Goal: Transaction & Acquisition: Download file/media

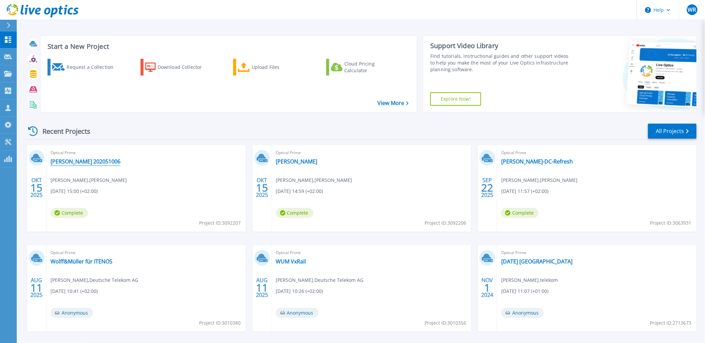
click at [62, 163] on link "[PERSON_NAME] 202051006" at bounding box center [86, 161] width 70 height 7
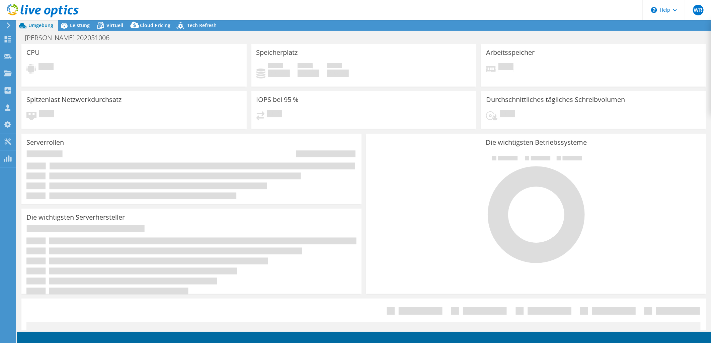
select select "USD"
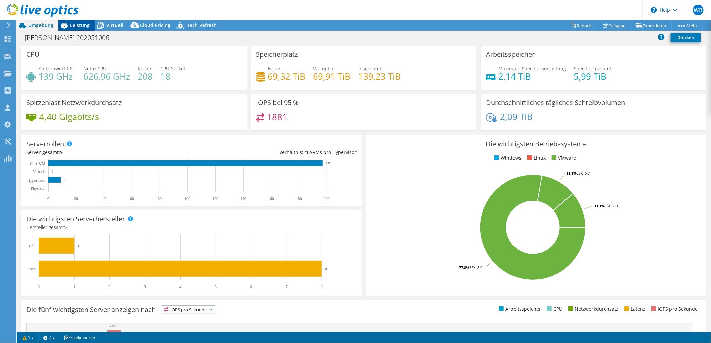
click at [82, 25] on span "Leistung" at bounding box center [80, 25] width 20 height 6
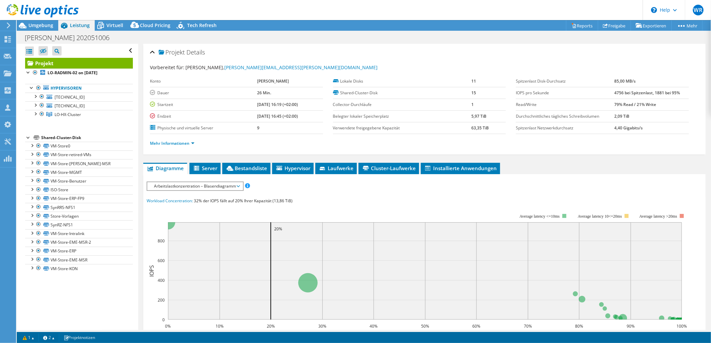
click at [213, 185] on span "Arbeitslastkonzentration – Blasendiagramm" at bounding box center [195, 186] width 89 height 8
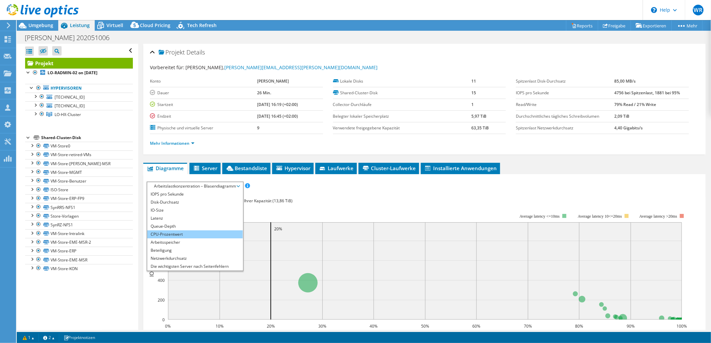
click at [187, 236] on li "CPU-Prozentwert" at bounding box center [194, 235] width 95 height 8
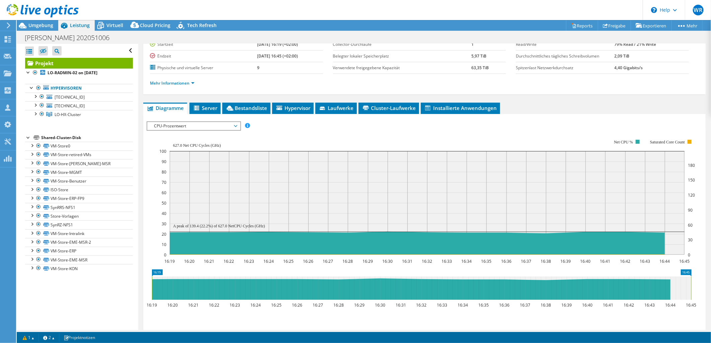
scroll to position [62, 0]
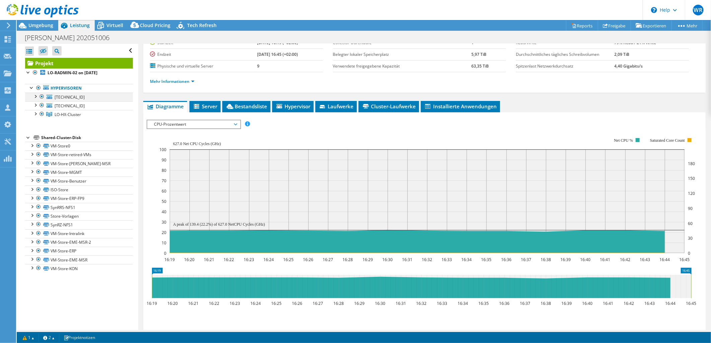
click at [35, 96] on div at bounding box center [35, 96] width 7 height 7
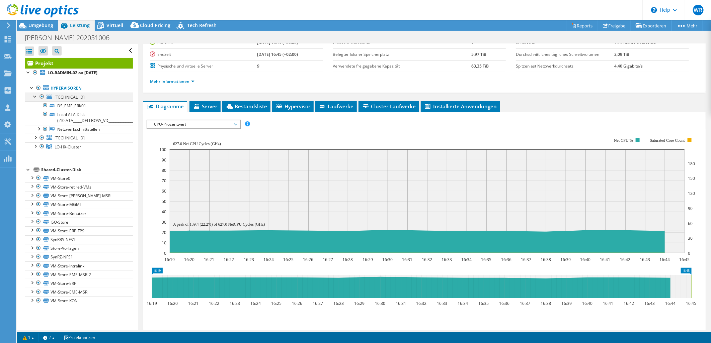
click at [35, 96] on div at bounding box center [35, 96] width 7 height 7
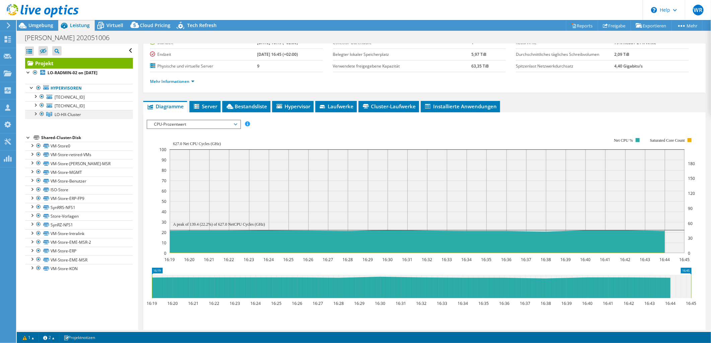
click at [34, 112] on div at bounding box center [35, 113] width 7 height 7
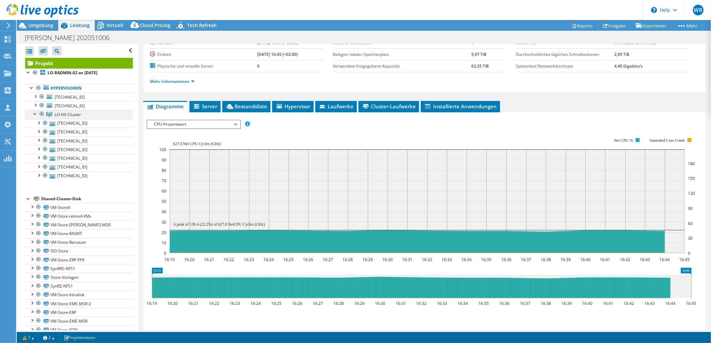
click at [40, 113] on div at bounding box center [41, 114] width 7 height 8
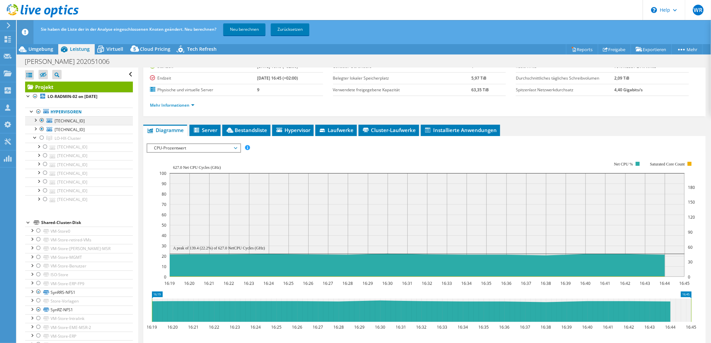
click at [41, 121] on div at bounding box center [41, 120] width 7 height 8
click at [40, 128] on div at bounding box center [41, 129] width 7 height 8
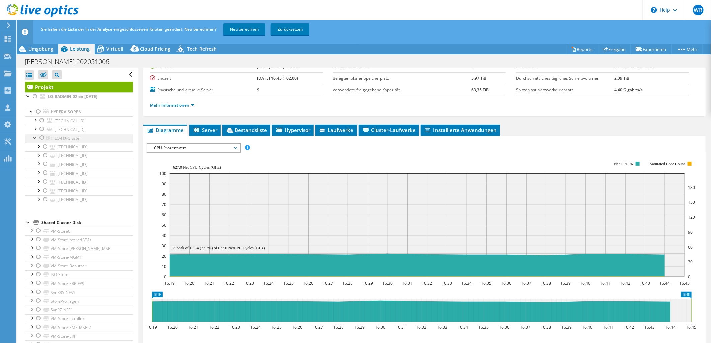
click at [42, 139] on div at bounding box center [41, 138] width 7 height 8
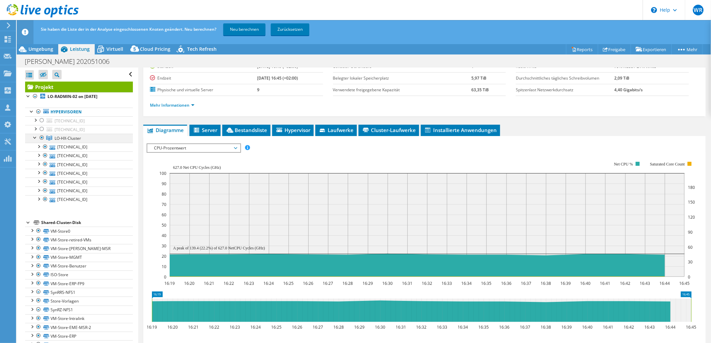
click at [42, 139] on div at bounding box center [41, 138] width 7 height 8
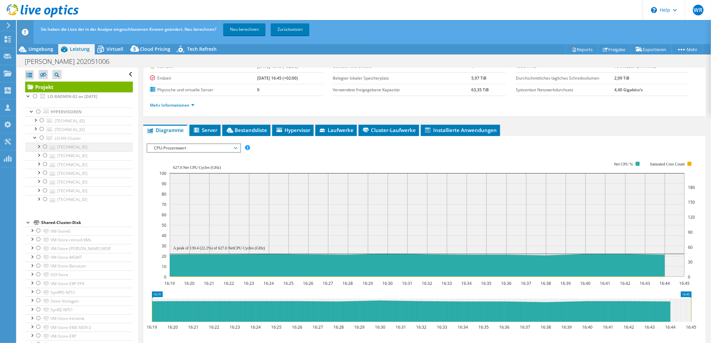
click at [44, 146] on div at bounding box center [45, 147] width 7 height 8
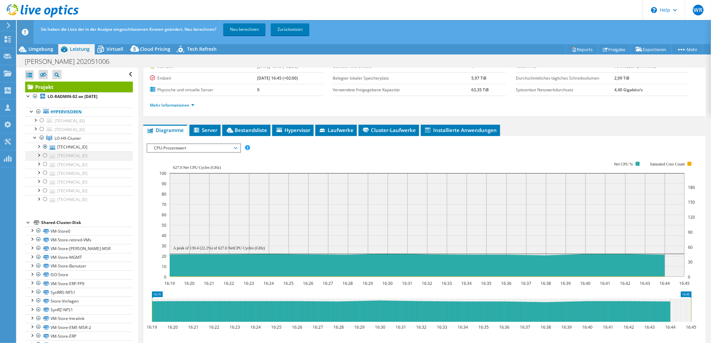
click at [44, 155] on div at bounding box center [45, 156] width 7 height 8
click at [46, 147] on div at bounding box center [45, 147] width 7 height 8
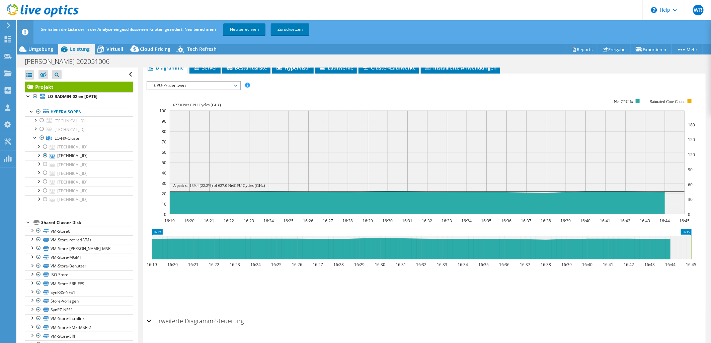
scroll to position [129, 0]
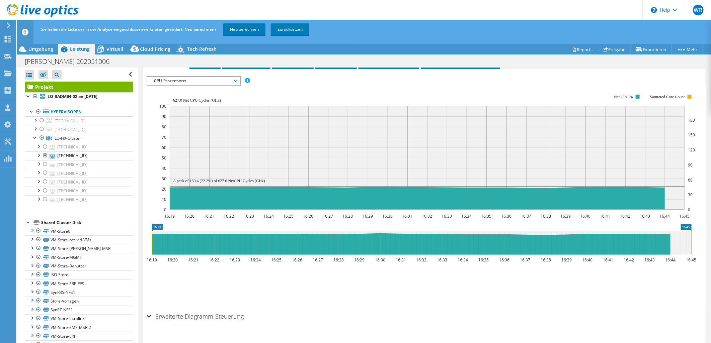
click at [199, 77] on span "CPU-Prozentwert" at bounding box center [194, 81] width 86 height 8
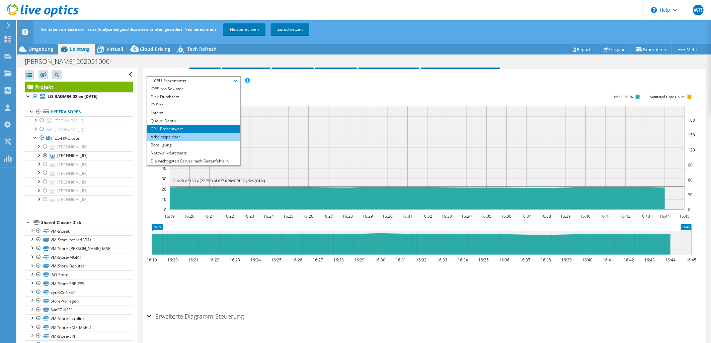
click at [191, 133] on li "Arbeitsspeicher" at bounding box center [193, 137] width 93 height 8
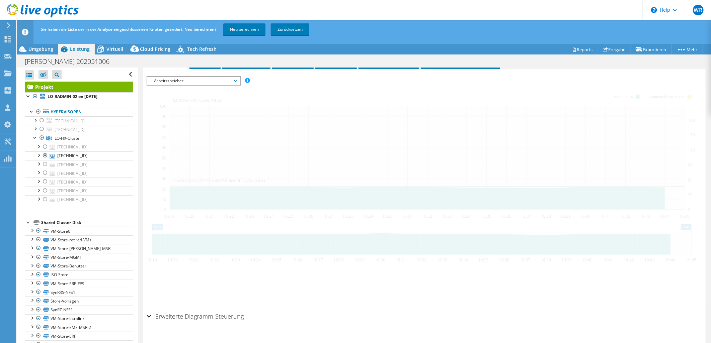
scroll to position [124, 0]
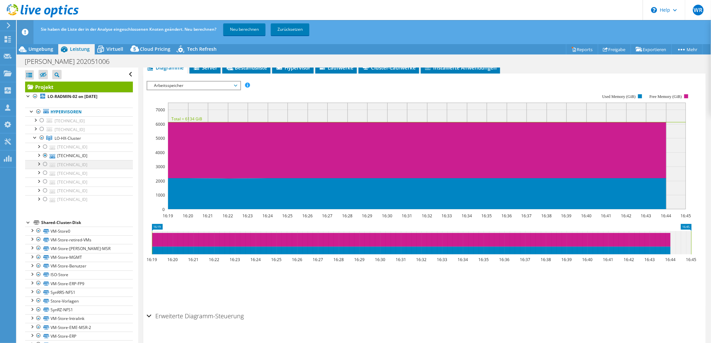
click at [40, 166] on div at bounding box center [38, 163] width 7 height 7
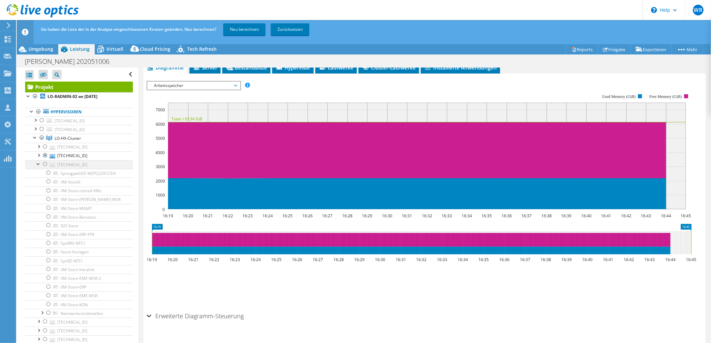
click at [40, 166] on div at bounding box center [38, 163] width 7 height 7
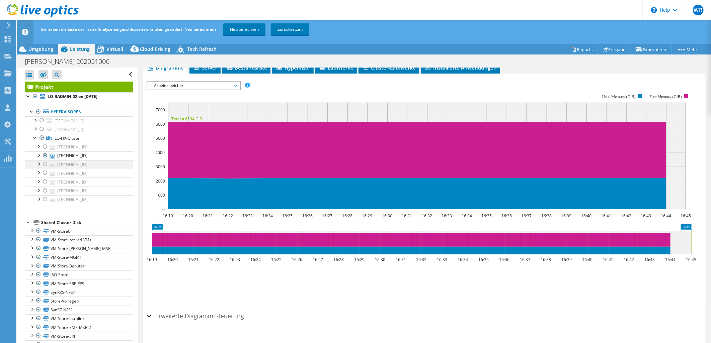
click at [47, 162] on div at bounding box center [45, 164] width 7 height 8
click at [37, 111] on div at bounding box center [38, 112] width 7 height 8
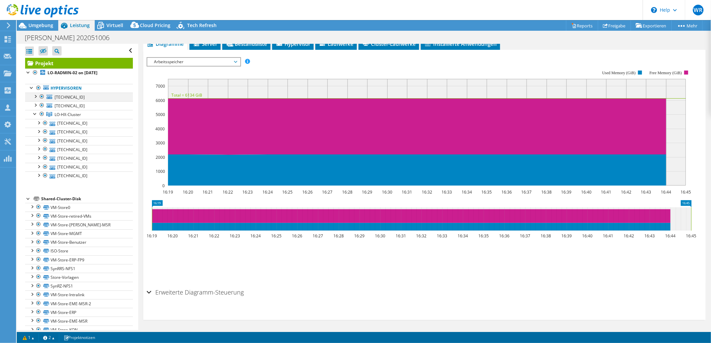
click at [34, 95] on div at bounding box center [35, 96] width 7 height 7
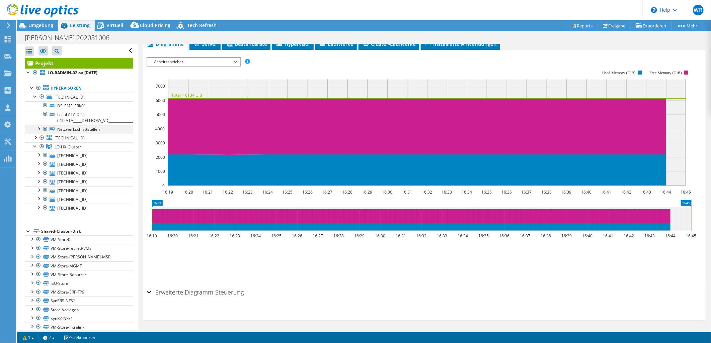
click at [48, 129] on div at bounding box center [45, 129] width 7 height 8
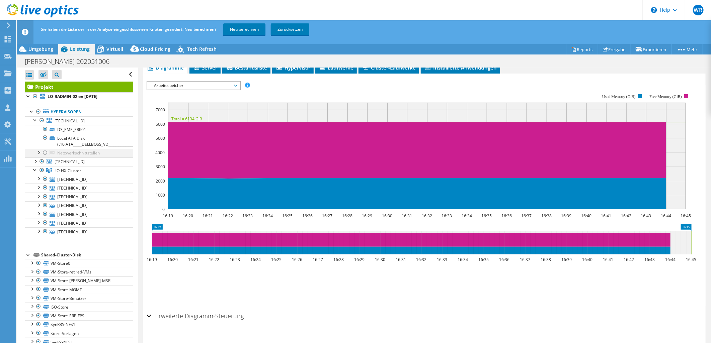
click at [42, 151] on div at bounding box center [45, 153] width 7 height 8
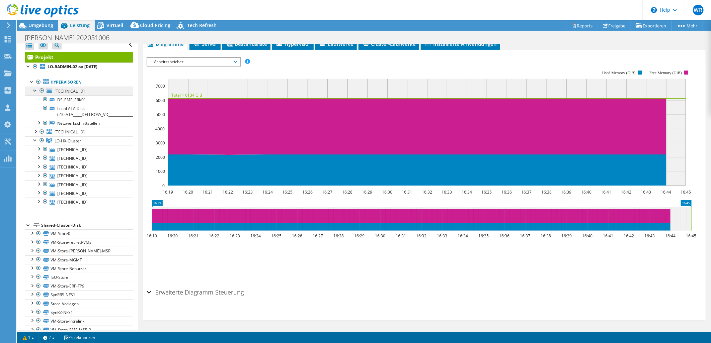
scroll to position [0, 0]
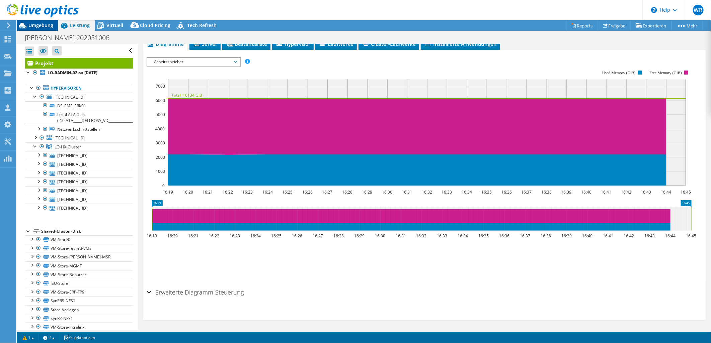
click at [37, 26] on span "Umgebung" at bounding box center [40, 25] width 25 height 6
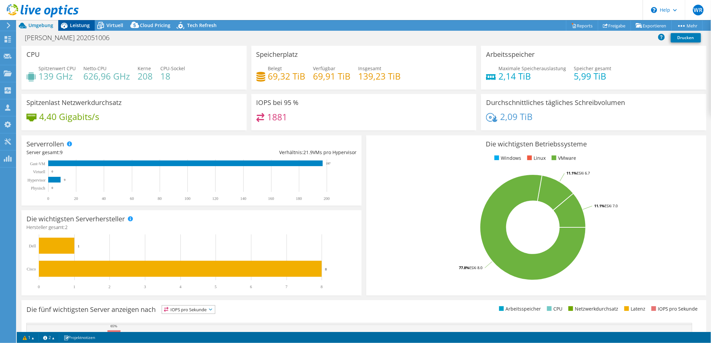
click at [67, 24] on icon at bounding box center [64, 26] width 7 height 6
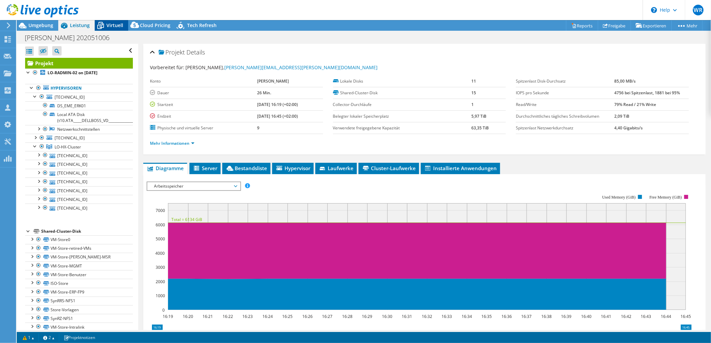
click at [98, 24] on icon at bounding box center [101, 26] width 12 height 12
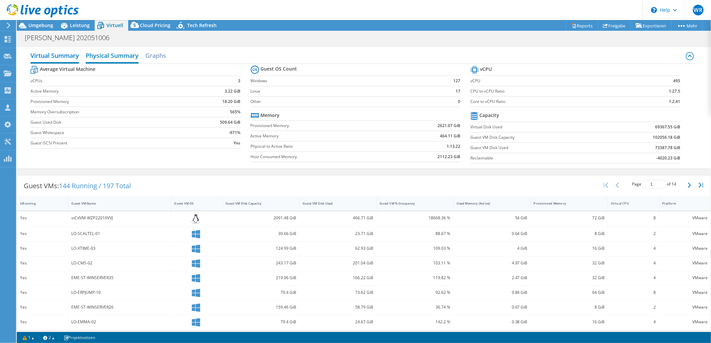
click at [110, 53] on h2 "Physical Summary" at bounding box center [112, 56] width 53 height 15
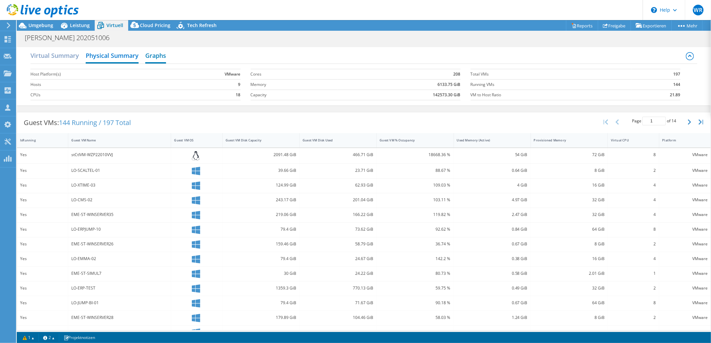
click at [156, 56] on h2 "Graphs" at bounding box center [155, 56] width 21 height 15
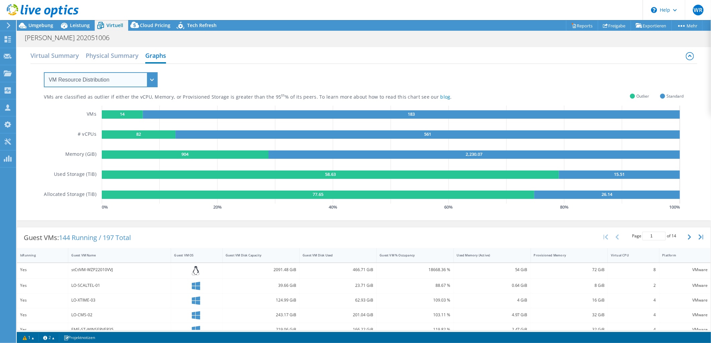
click at [150, 81] on select "VM Resource Distribution Provisioning Contrast Over Provisioning" at bounding box center [101, 79] width 114 height 15
click at [44, 72] on select "VM Resource Distribution Provisioning Contrast Over Provisioning" at bounding box center [101, 79] width 114 height 15
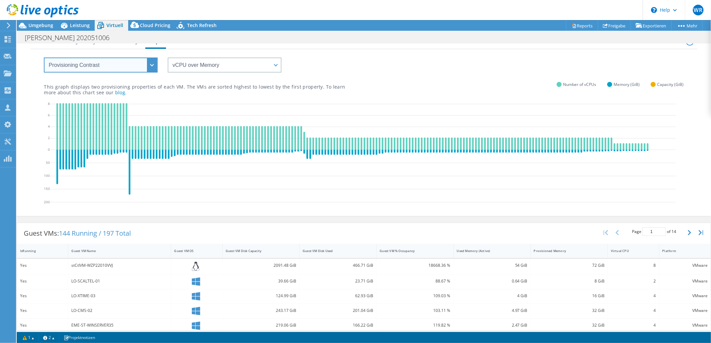
scroll to position [25, 0]
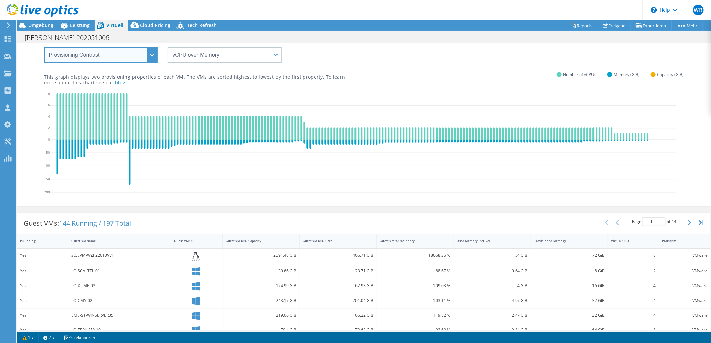
click at [149, 52] on select "VM Resource Distribution Provisioning Contrast Over Provisioning" at bounding box center [101, 55] width 114 height 15
click at [44, 48] on select "VM Resource Distribution Provisioning Contrast Over Provisioning" at bounding box center [101, 55] width 114 height 15
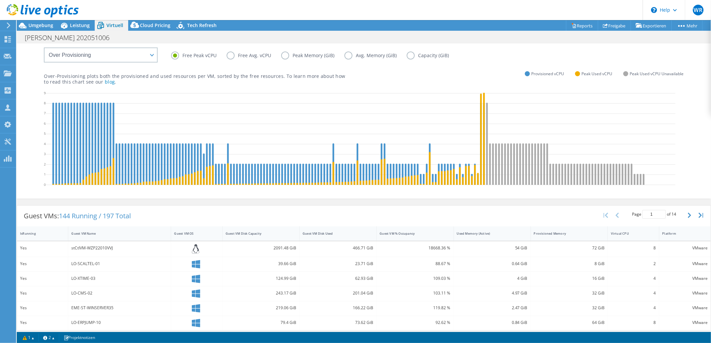
click at [229, 54] on label "Free Avg. vCPU" at bounding box center [253, 56] width 55 height 8
click at [0, 0] on input "Free Avg. vCPU" at bounding box center [0, 0] width 0 height 0
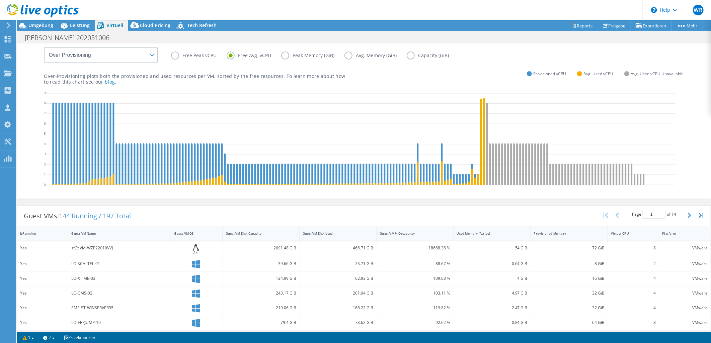
click at [175, 54] on label "Free Peak vCPU" at bounding box center [199, 56] width 56 height 8
click at [0, 0] on input "Free Peak vCPU" at bounding box center [0, 0] width 0 height 0
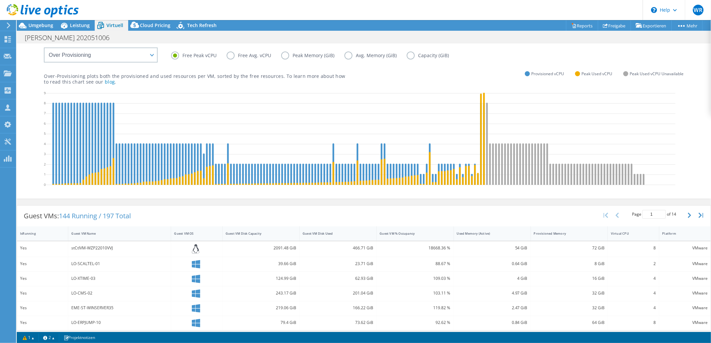
click at [285, 55] on label "Peak Memory (GiB)" at bounding box center [312, 56] width 63 height 8
click at [0, 0] on input "Peak Memory (GiB)" at bounding box center [0, 0] width 0 height 0
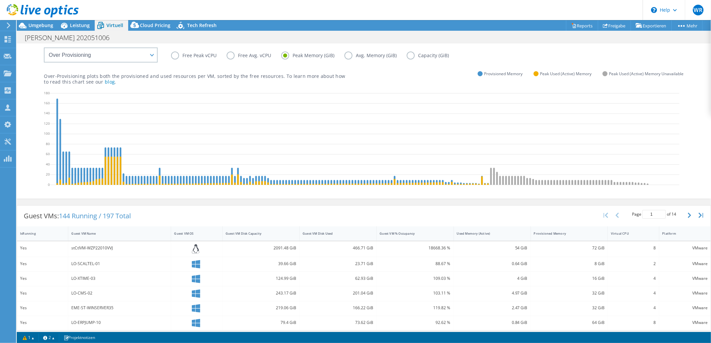
click at [410, 52] on label "Capacity (GiB)" at bounding box center [432, 56] width 52 height 8
click at [0, 0] on input "Capacity (GiB)" at bounding box center [0, 0] width 0 height 0
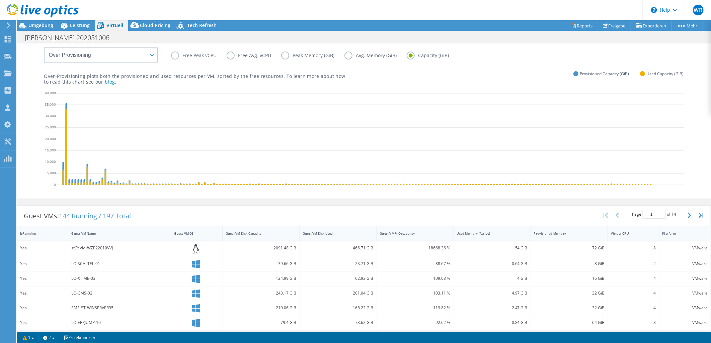
click at [176, 55] on label "Free Peak vCPU" at bounding box center [199, 56] width 56 height 8
click at [0, 0] on input "Free Peak vCPU" at bounding box center [0, 0] width 0 height 0
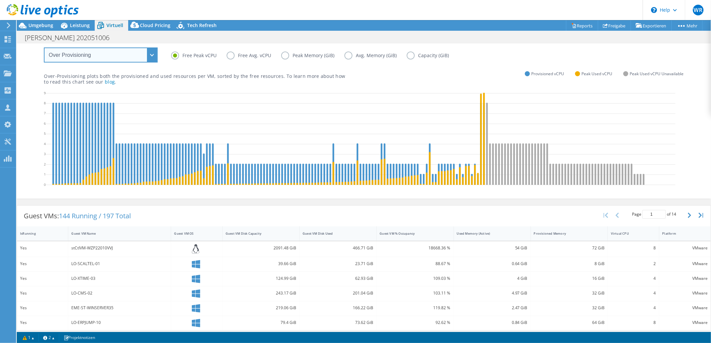
click at [122, 57] on select "VM Resource Distribution Provisioning Contrast Over Provisioning" at bounding box center [101, 55] width 114 height 15
click at [44, 48] on select "VM Resource Distribution Provisioning Contrast Over Provisioning" at bounding box center [101, 55] width 114 height 15
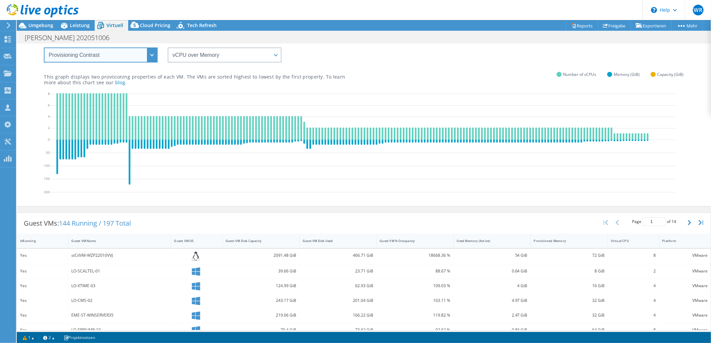
click at [152, 55] on select "VM Resource Distribution Provisioning Contrast Over Provisioning" at bounding box center [101, 55] width 114 height 15
select select "Over Provisioning"
click at [44, 48] on select "VM Resource Distribution Provisioning Contrast Over Provisioning" at bounding box center [101, 55] width 114 height 15
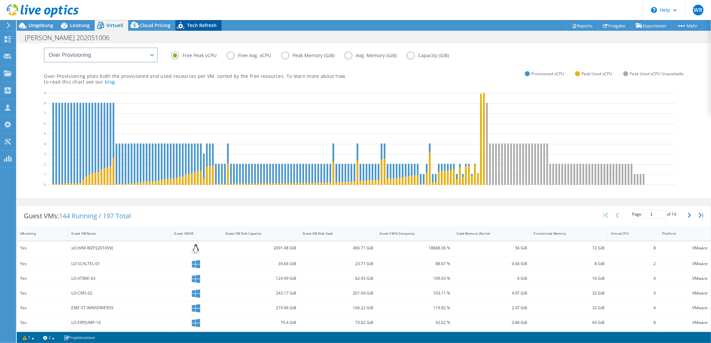
click at [206, 27] on span "Tech Refresh" at bounding box center [201, 25] width 29 height 6
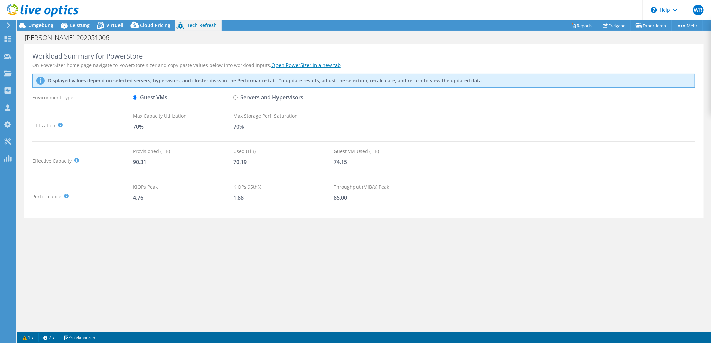
scroll to position [0, 0]
click at [35, 26] on span "Umgebung" at bounding box center [40, 25] width 25 height 6
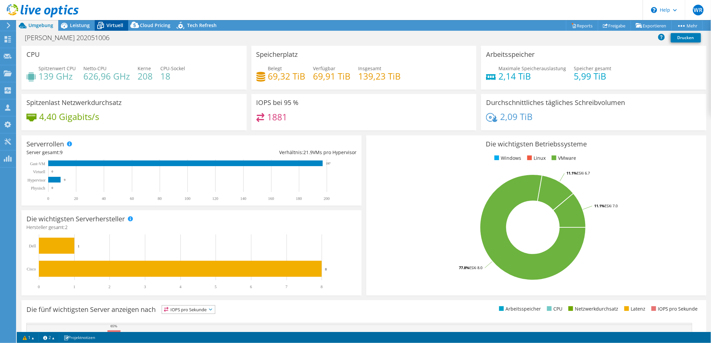
click at [109, 28] on span "Virtuell" at bounding box center [114, 25] width 17 height 6
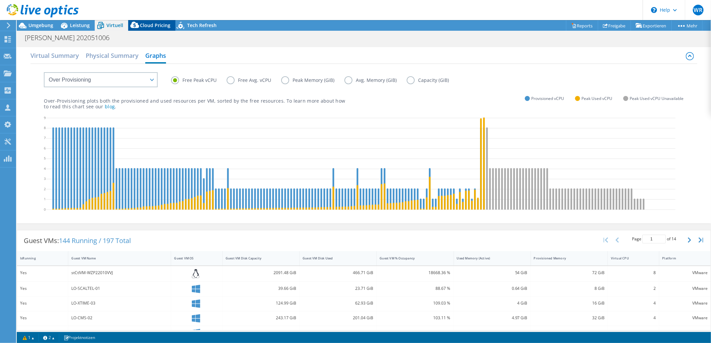
click at [141, 25] on icon at bounding box center [134, 26] width 13 height 13
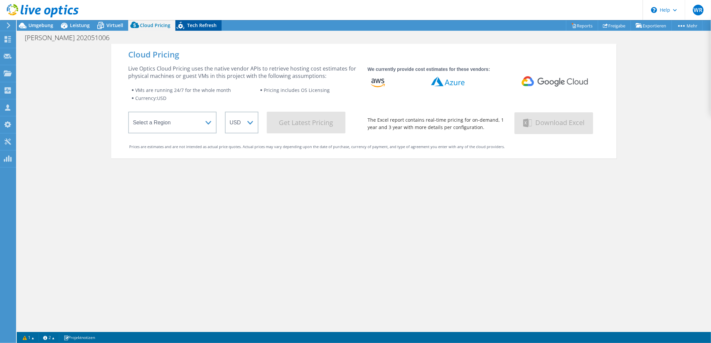
click at [200, 29] on div "Tech Refresh" at bounding box center [198, 25] width 46 height 11
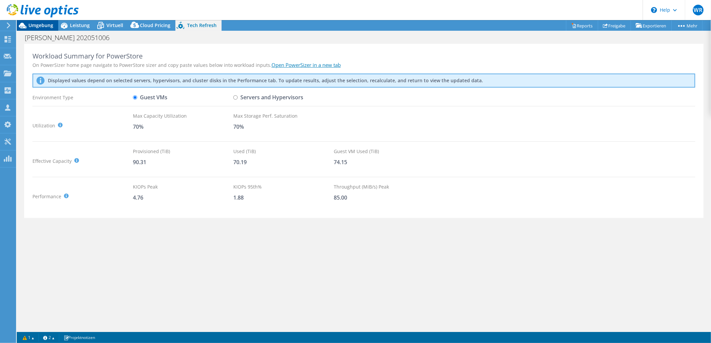
click at [49, 26] on span "Umgebung" at bounding box center [40, 25] width 25 height 6
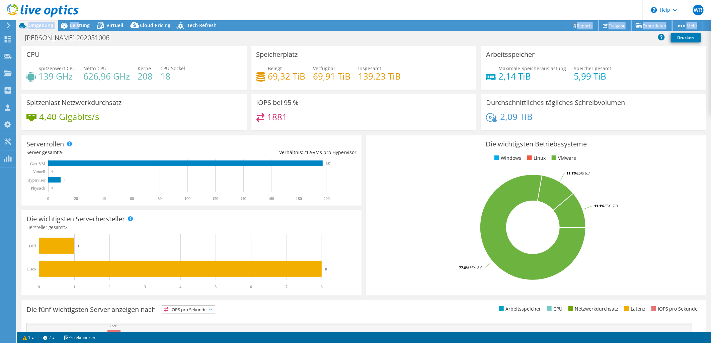
click at [78, 22] on div "WR Teammitglied Wolfgang Reuß wolfgang.reuss@telekom.de telekom My Profile Log …" at bounding box center [355, 171] width 711 height 343
drag, startPoint x: 78, startPoint y: 22, endPoint x: 68, endPoint y: 24, distance: 10.7
click at [68, 24] on icon at bounding box center [64, 26] width 12 height 12
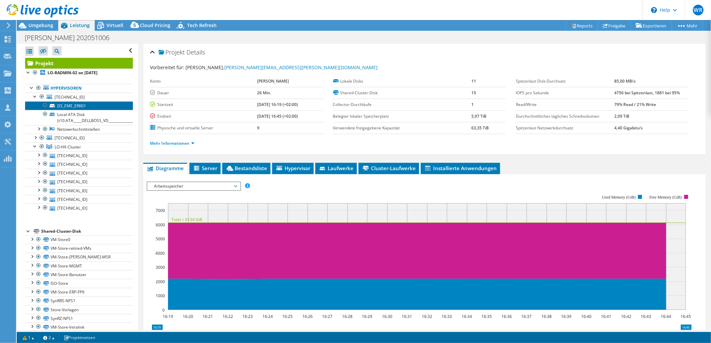
click at [61, 106] on link "DS_EME_ERK01" at bounding box center [79, 105] width 108 height 9
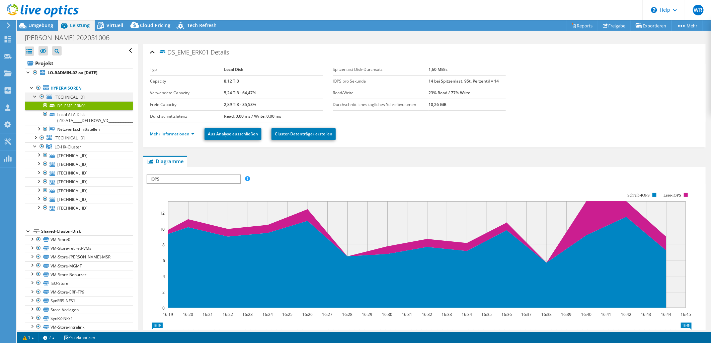
click at [42, 97] on div at bounding box center [41, 97] width 7 height 8
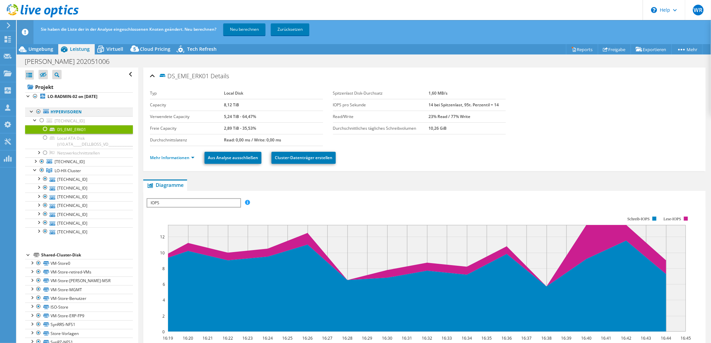
click at [38, 112] on div at bounding box center [38, 112] width 7 height 8
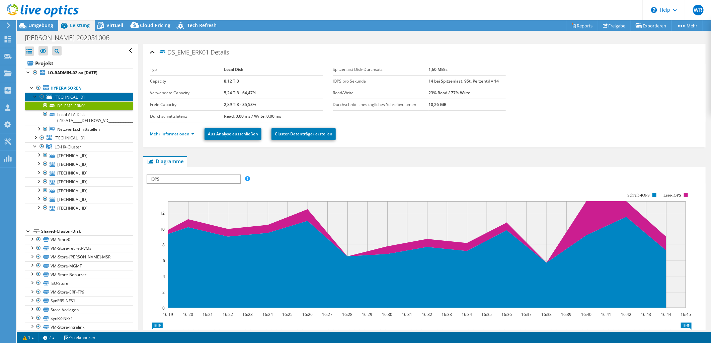
click at [70, 100] on link "10.20.100.151" at bounding box center [79, 97] width 108 height 9
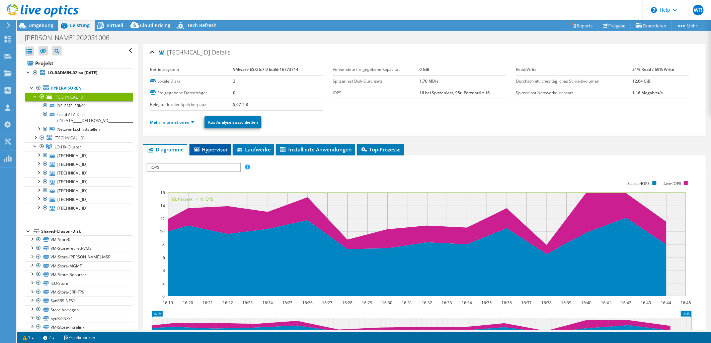
click at [209, 149] on span "Hypervisor" at bounding box center [210, 149] width 35 height 7
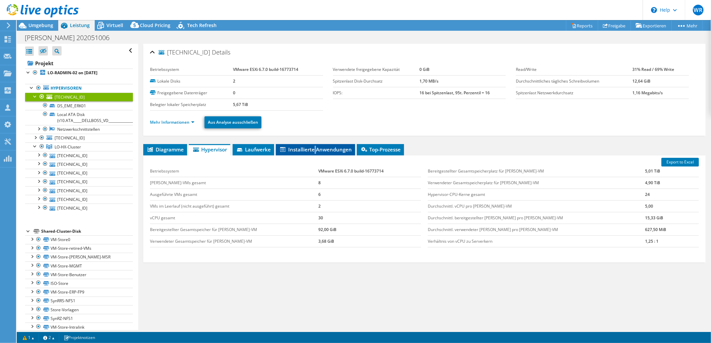
click at [316, 144] on li "Installierte Anwendungen" at bounding box center [315, 149] width 79 height 11
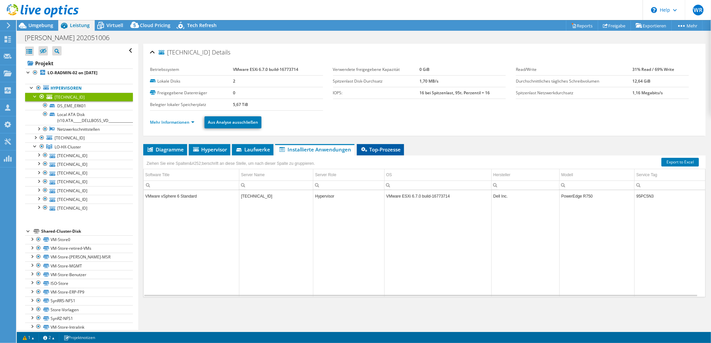
click at [377, 150] on span "Top-Prozesse" at bounding box center [380, 149] width 40 height 7
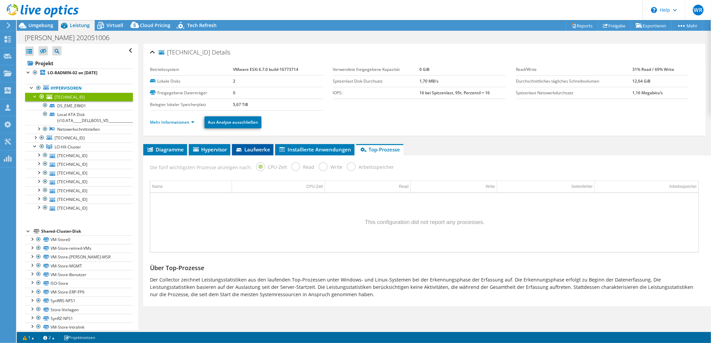
click at [252, 149] on span "Laufwerke" at bounding box center [252, 149] width 35 height 7
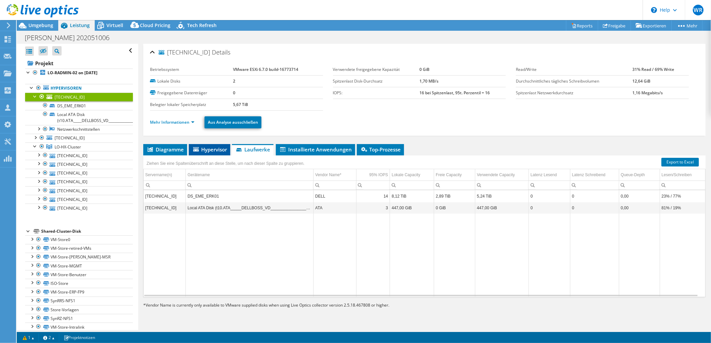
click at [204, 147] on span "Hypervisor" at bounding box center [209, 149] width 35 height 7
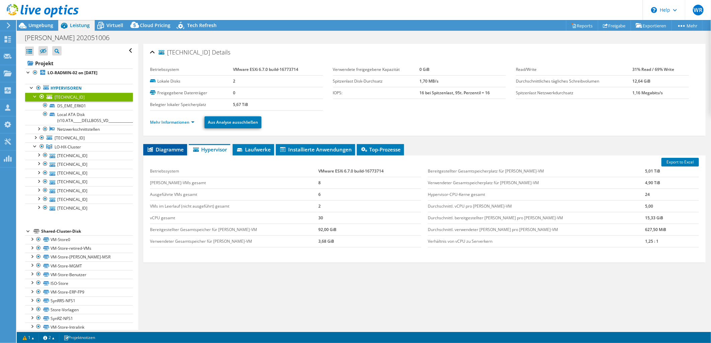
click at [167, 151] on span "Diagramme" at bounding box center [165, 149] width 37 height 7
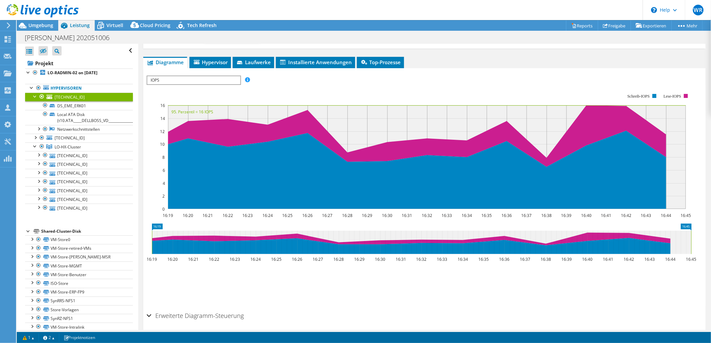
scroll to position [99, 0]
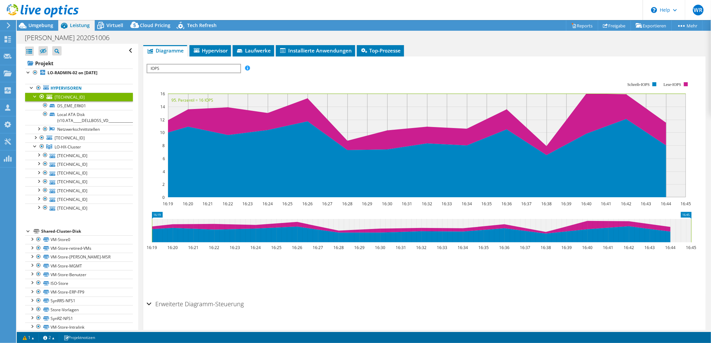
click at [181, 68] on span "IOPS" at bounding box center [193, 69] width 93 height 8
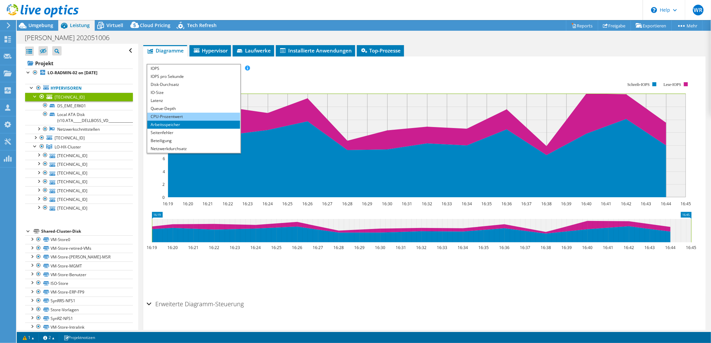
click at [184, 113] on li "CPU-Prozentwert" at bounding box center [193, 117] width 93 height 8
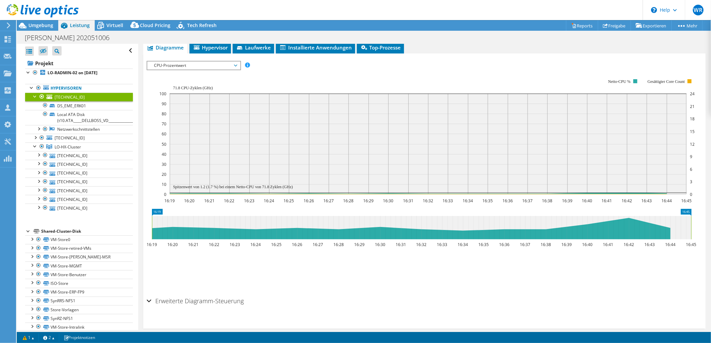
scroll to position [99, 0]
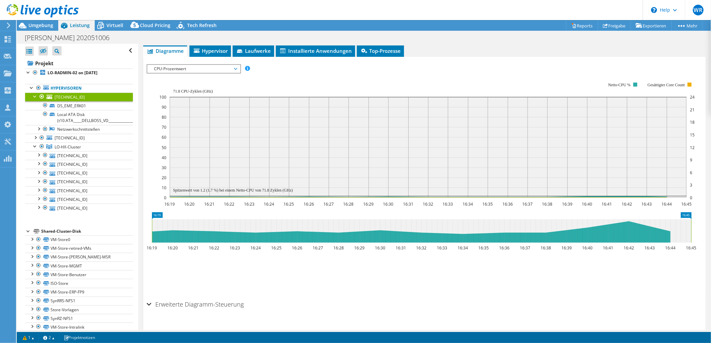
drag, startPoint x: 390, startPoint y: 231, endPoint x: 283, endPoint y: 240, distance: 108.1
click at [283, 241] on icon at bounding box center [421, 230] width 539 height 23
drag, startPoint x: 517, startPoint y: 222, endPoint x: 606, endPoint y: 221, distance: 89.3
click at [606, 221] on icon at bounding box center [421, 230] width 539 height 23
click at [690, 245] on text "16:45" at bounding box center [691, 248] width 10 height 6
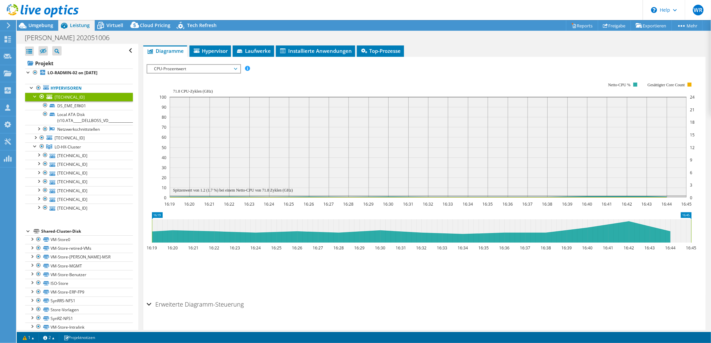
click at [238, 304] on h2 "Erweiterte Diagramm-Steuerung" at bounding box center [195, 304] width 97 height 13
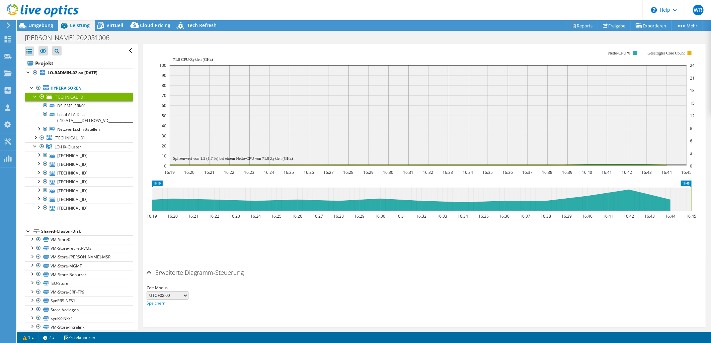
scroll to position [125, 0]
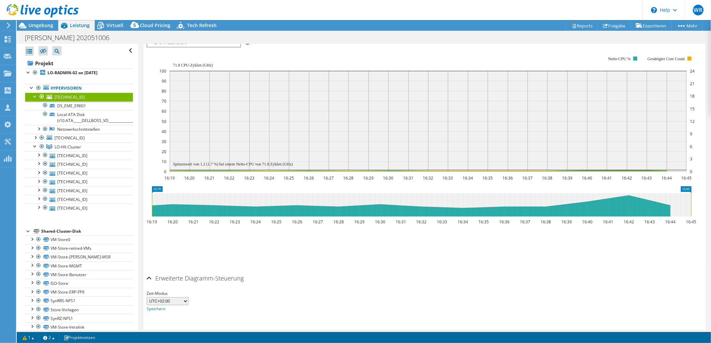
drag, startPoint x: 181, startPoint y: 156, endPoint x: 184, endPoint y: 168, distance: 13.2
click at [184, 168] on rect at bounding box center [428, 121] width 517 height 101
click at [182, 172] on rect at bounding box center [426, 114] width 535 height 134
click at [182, 170] on icon at bounding box center [428, 170] width 517 height 0
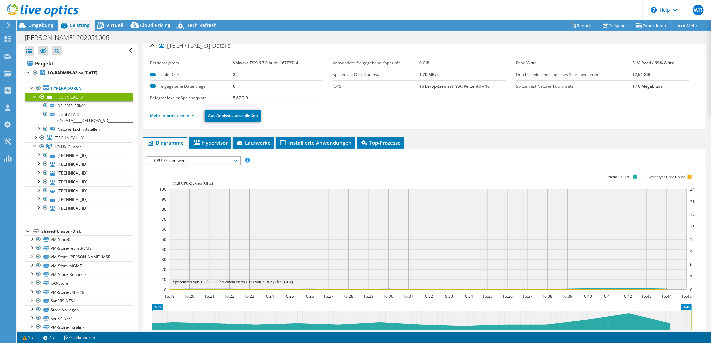
scroll to position [0, 0]
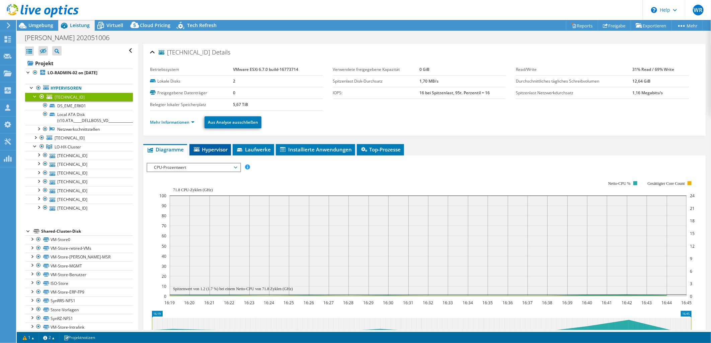
click at [208, 146] on span "Hypervisor" at bounding box center [210, 149] width 35 height 7
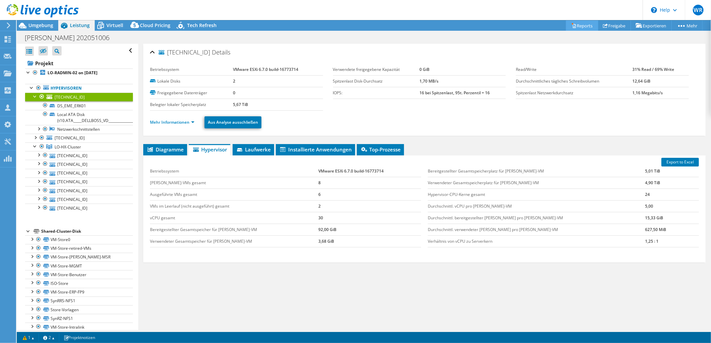
click at [571, 23] on icon at bounding box center [573, 25] width 5 height 5
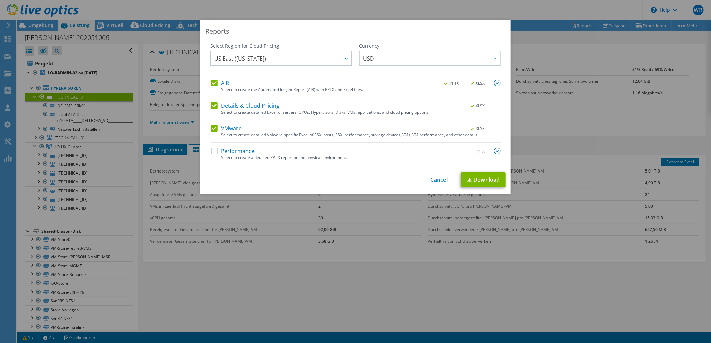
click at [212, 84] on label "AIR" at bounding box center [220, 83] width 18 height 7
click at [0, 0] on input "AIR" at bounding box center [0, 0] width 0 height 0
click at [211, 105] on label "Details & Cloud Pricing" at bounding box center [245, 105] width 69 height 7
click at [0, 0] on input "Details & Cloud Pricing" at bounding box center [0, 0] width 0 height 0
click at [211, 150] on label "Performance" at bounding box center [233, 151] width 44 height 7
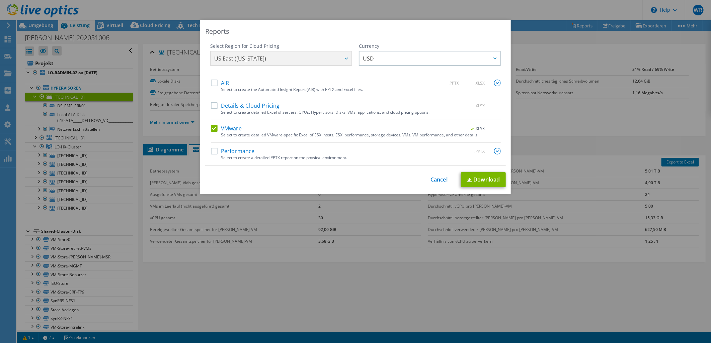
click at [0, 0] on input "Performance" at bounding box center [0, 0] width 0 height 0
click at [487, 182] on link "Download" at bounding box center [483, 179] width 45 height 15
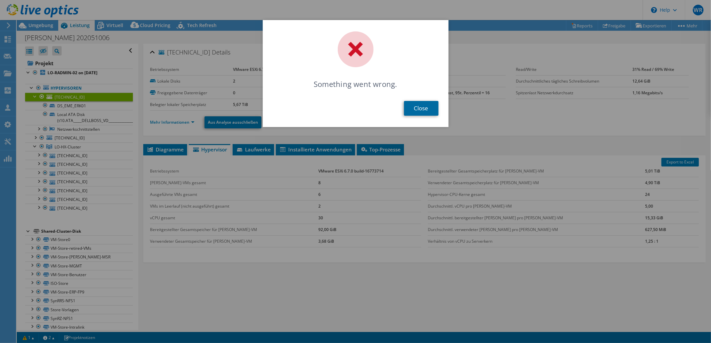
click at [424, 108] on link "Close" at bounding box center [421, 108] width 34 height 15
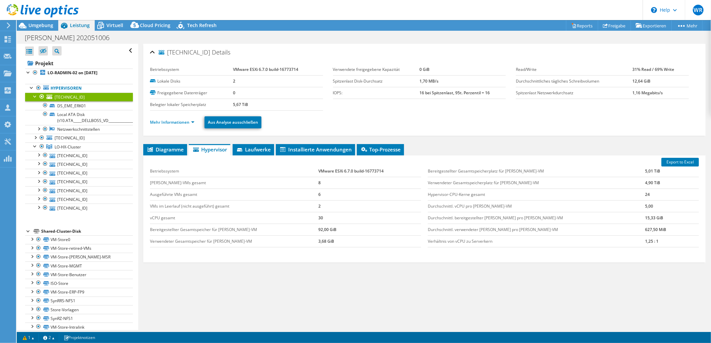
click at [549, 131] on div "Mehr Informationen Aus Analyse ausschließen" at bounding box center [424, 122] width 549 height 23
click at [579, 24] on link "Reports" at bounding box center [582, 25] width 32 height 10
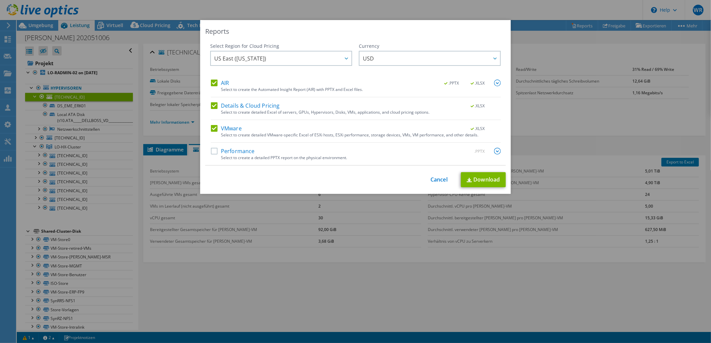
click at [215, 85] on label "AIR" at bounding box center [220, 83] width 18 height 7
click at [0, 0] on input "AIR" at bounding box center [0, 0] width 0 height 0
click at [213, 106] on label "Details & Cloud Pricing" at bounding box center [245, 105] width 69 height 7
click at [0, 0] on input "Details & Cloud Pricing" at bounding box center [0, 0] width 0 height 0
click at [486, 182] on link "Download" at bounding box center [483, 179] width 45 height 15
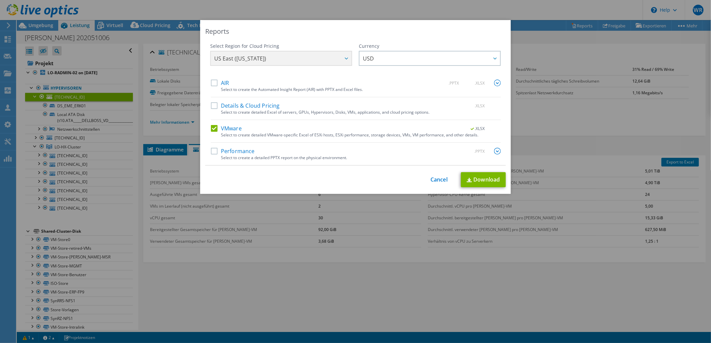
click at [212, 130] on label "VMware" at bounding box center [226, 128] width 31 height 7
click at [0, 0] on input "VMware" at bounding box center [0, 0] width 0 height 0
click at [211, 149] on label "Performance" at bounding box center [233, 151] width 44 height 7
click at [0, 0] on input "Performance" at bounding box center [0, 0] width 0 height 0
click at [496, 148] on img at bounding box center [497, 151] width 7 height 7
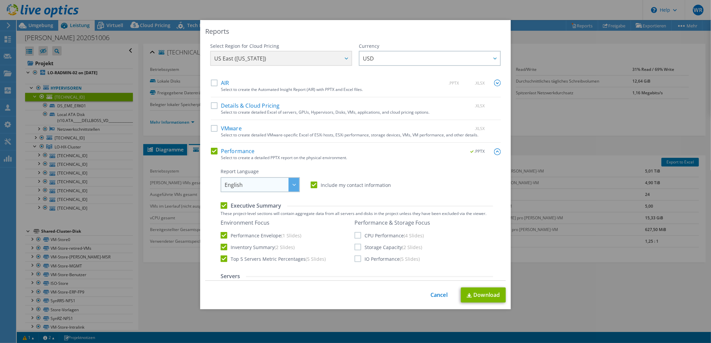
click at [279, 185] on span "English" at bounding box center [261, 185] width 75 height 14
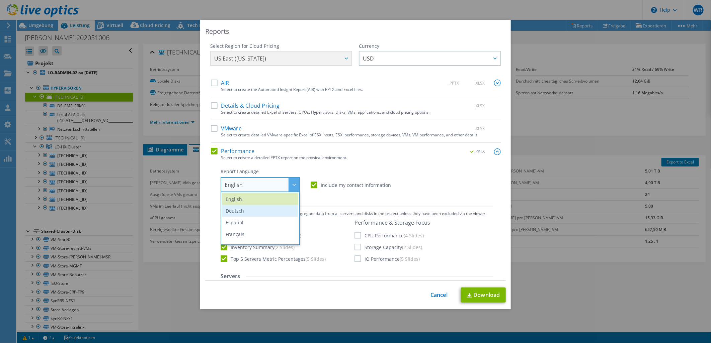
click at [245, 208] on li "Deutsch" at bounding box center [260, 211] width 76 height 12
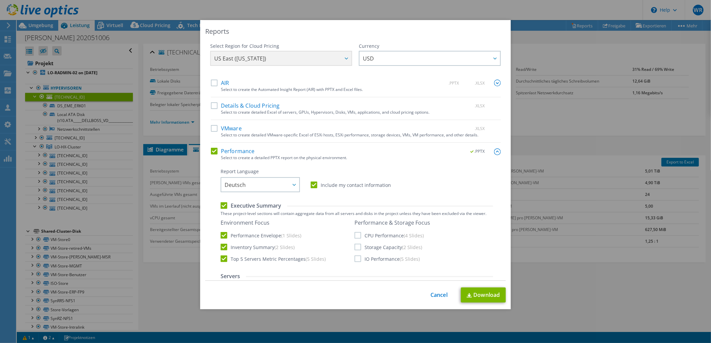
click at [354, 235] on label "CPU Performance (4 Slides)" at bounding box center [388, 235] width 69 height 7
click at [0, 0] on input "CPU Performance (4 Slides)" at bounding box center [0, 0] width 0 height 0
click at [356, 252] on div "Performance & Storage Focus CPU Performance (4 Slides) Storage Capacity (2 Slid…" at bounding box center [392, 240] width 76 height 43
click at [354, 249] on label "Storage Capacity (2 Slides)" at bounding box center [388, 247] width 68 height 7
click at [0, 0] on input "Storage Capacity (2 Slides)" at bounding box center [0, 0] width 0 height 0
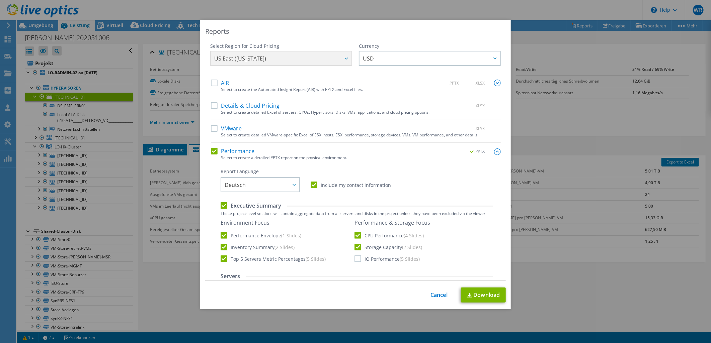
click at [354, 258] on label "IO Performance (5 Slides)" at bounding box center [386, 259] width 65 height 7
click at [0, 0] on input "IO Performance (5 Slides)" at bounding box center [0, 0] width 0 height 0
click at [485, 297] on link "Download" at bounding box center [483, 295] width 45 height 15
click at [433, 297] on link "Cancel" at bounding box center [438, 295] width 17 height 6
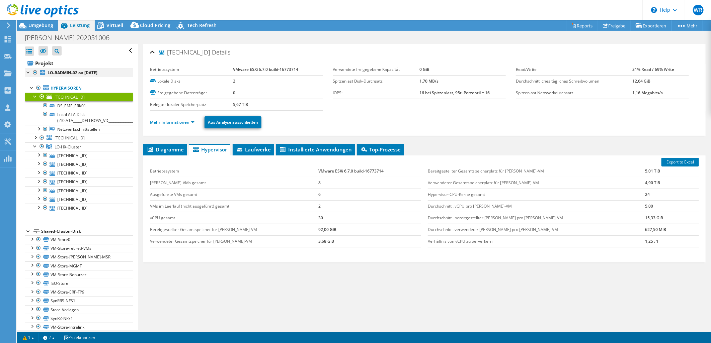
click at [29, 71] on div at bounding box center [28, 72] width 7 height 7
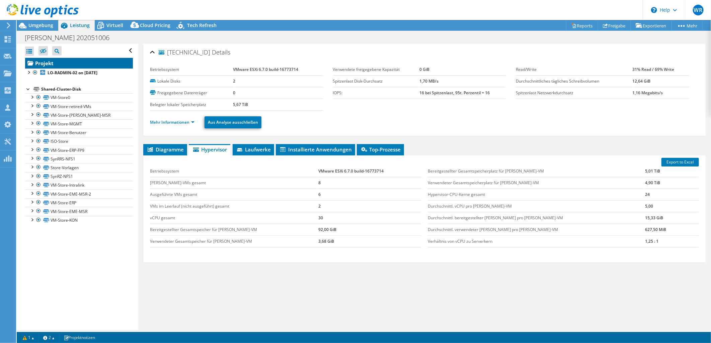
click at [34, 61] on link "Projekt" at bounding box center [79, 63] width 108 height 11
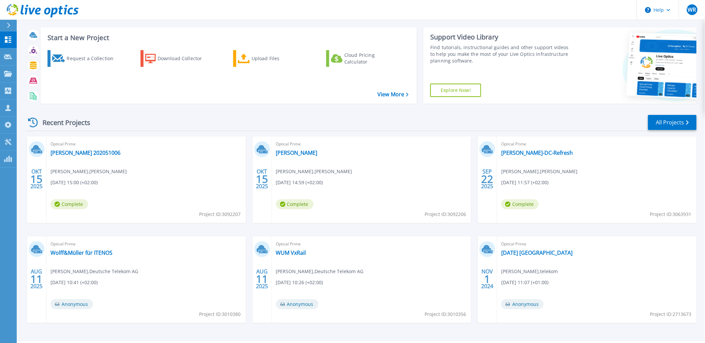
scroll to position [27, 0]
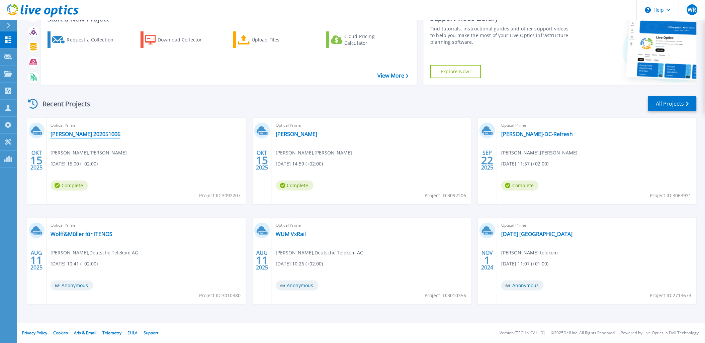
click at [59, 133] on link "Sorg RZ 202051006" at bounding box center [86, 134] width 70 height 7
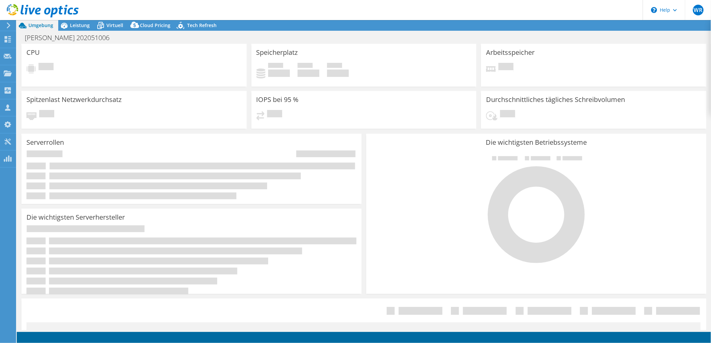
select select "USD"
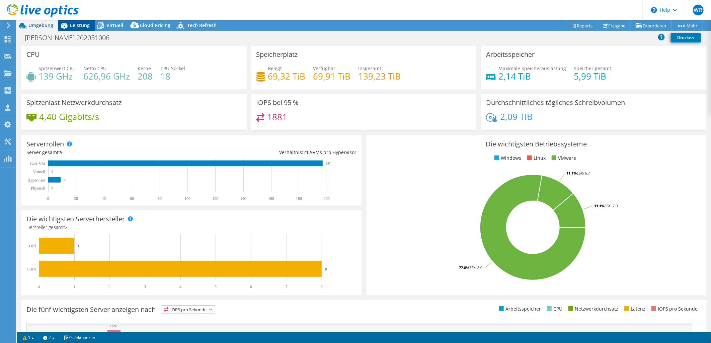
click at [59, 29] on icon at bounding box center [64, 26] width 12 height 12
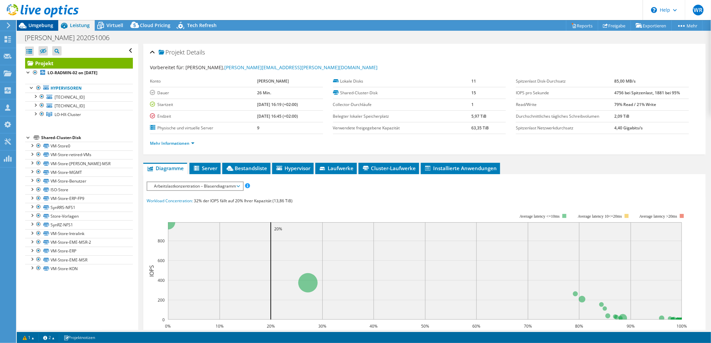
click at [45, 28] on div "Umgebung" at bounding box center [37, 25] width 41 height 11
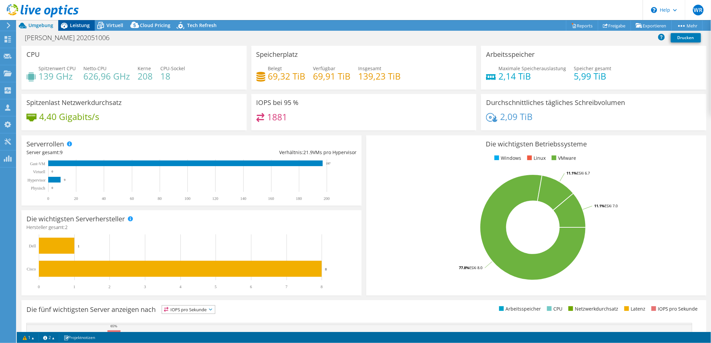
click at [72, 25] on span "Leistung" at bounding box center [80, 25] width 20 height 6
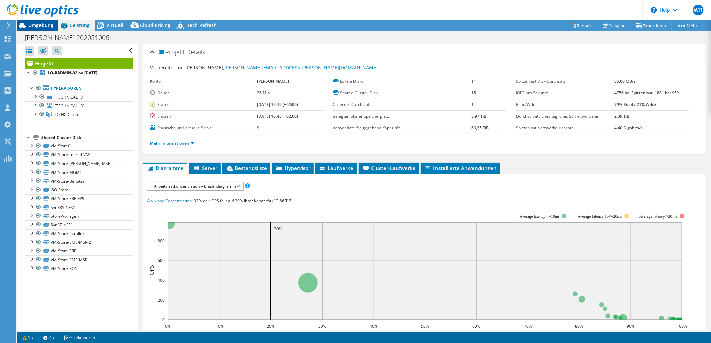
click at [49, 25] on span "Umgebung" at bounding box center [40, 25] width 25 height 6
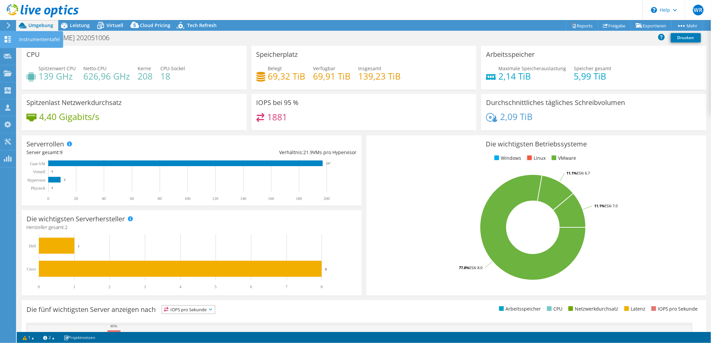
click at [7, 39] on use at bounding box center [8, 39] width 6 height 6
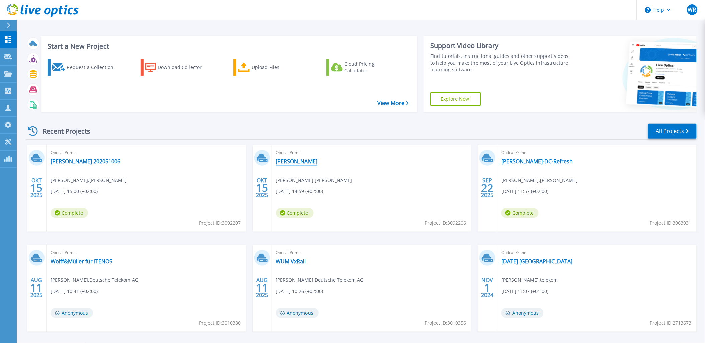
click at [288, 160] on link "[PERSON_NAME]" at bounding box center [296, 161] width 41 height 7
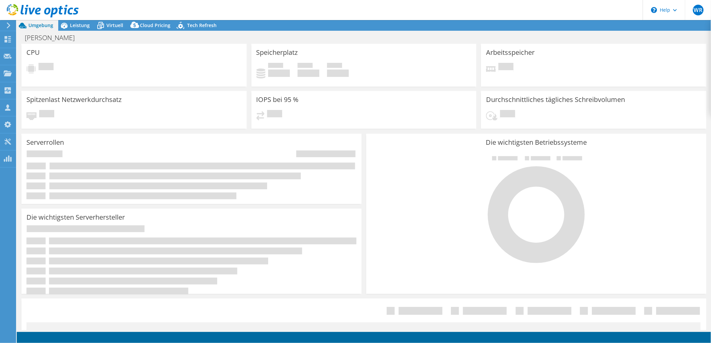
select select "USD"
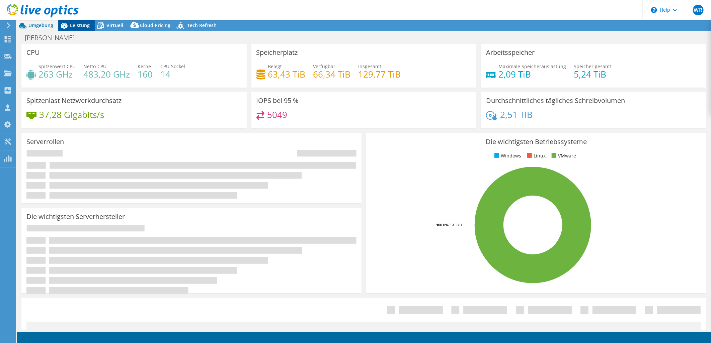
click at [75, 25] on span "Leistung" at bounding box center [80, 25] width 20 height 6
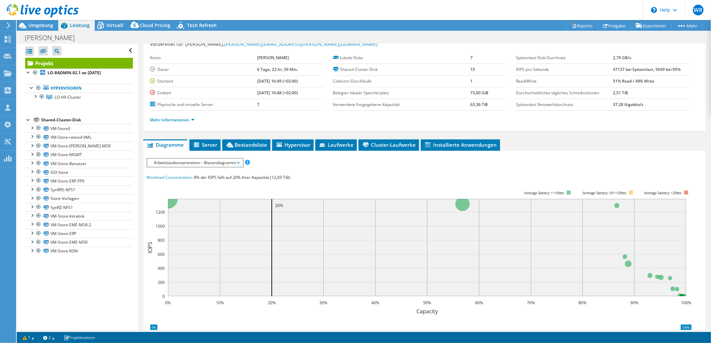
scroll to position [25, 0]
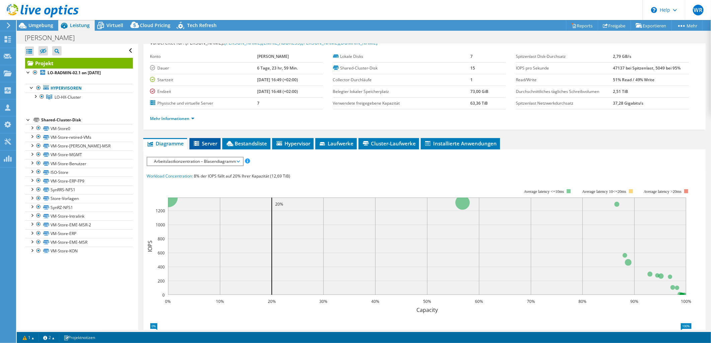
click at [202, 145] on span "Server" at bounding box center [205, 143] width 24 height 7
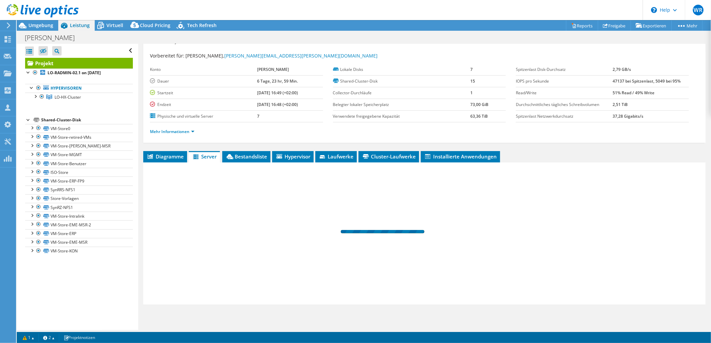
scroll to position [11, 0]
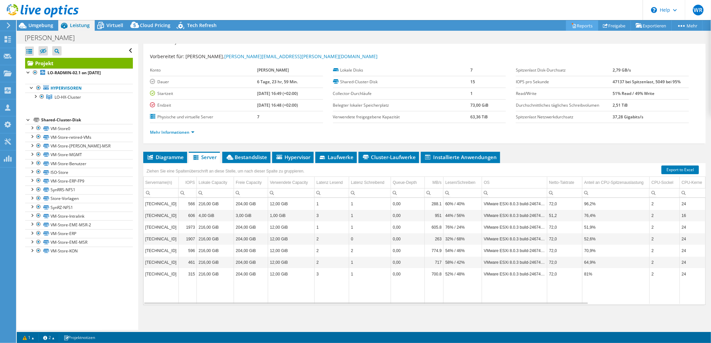
click at [574, 27] on link "Reports" at bounding box center [582, 25] width 32 height 10
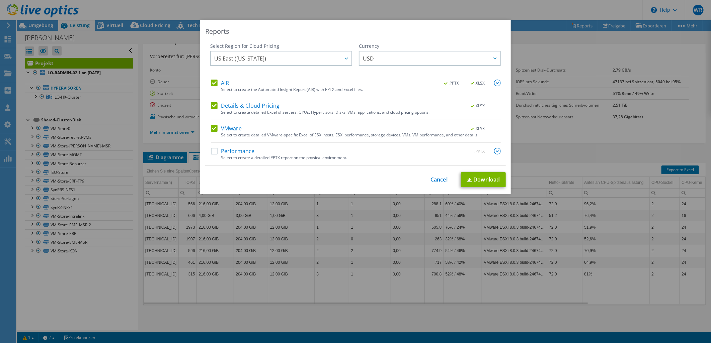
click at [212, 82] on label "AIR" at bounding box center [220, 83] width 18 height 7
click at [0, 0] on input "AIR" at bounding box center [0, 0] width 0 height 0
click at [211, 101] on div "AIR .PPTX .XLSX Select to create the Automated Insight Report (AIR) with PPTX a…" at bounding box center [356, 123] width 290 height 86
click at [212, 105] on label "Details & Cloud Pricing" at bounding box center [245, 105] width 69 height 7
click at [0, 0] on input "Details & Cloud Pricing" at bounding box center [0, 0] width 0 height 0
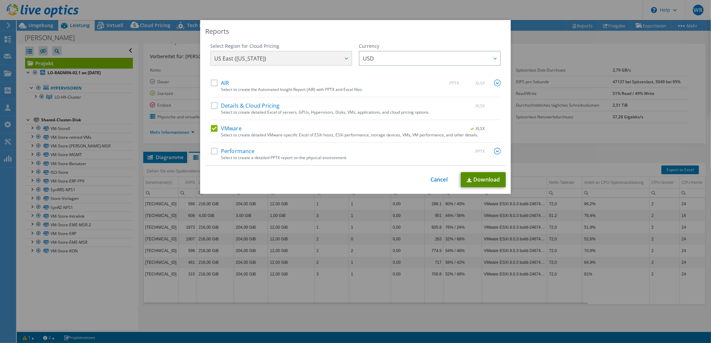
click at [480, 179] on link "Download" at bounding box center [483, 179] width 45 height 15
click at [211, 127] on label "VMware" at bounding box center [226, 128] width 31 height 7
click at [0, 0] on input "VMware" at bounding box center [0, 0] width 0 height 0
click at [211, 151] on label "Performance" at bounding box center [233, 151] width 44 height 7
click at [0, 0] on input "Performance" at bounding box center [0, 0] width 0 height 0
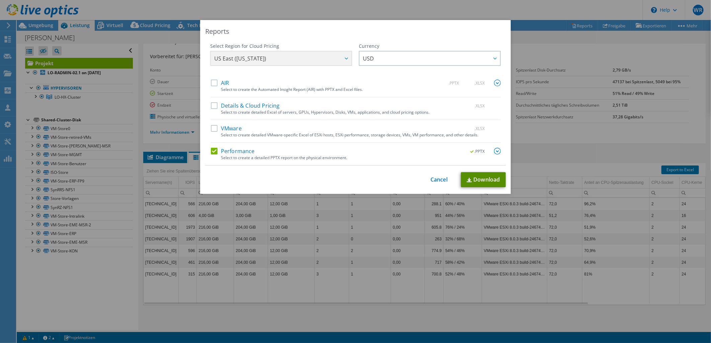
click at [477, 181] on link "Download" at bounding box center [483, 179] width 45 height 15
click at [498, 155] on div "Select Region for Cloud Pricing Asia Pacific ([GEOGRAPHIC_DATA]) [GEOGRAPHIC_DA…" at bounding box center [355, 104] width 300 height 123
click at [495, 152] on img at bounding box center [497, 151] width 7 height 7
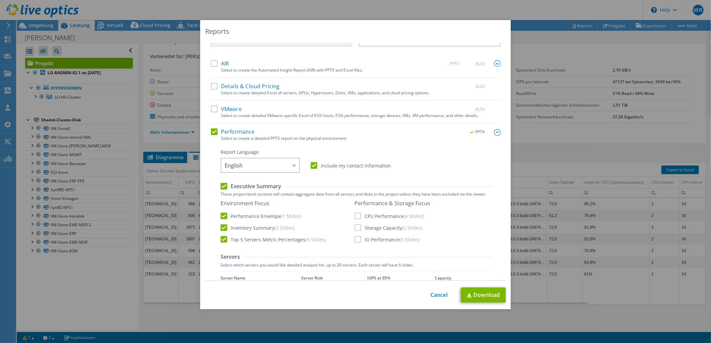
scroll to position [37, 0]
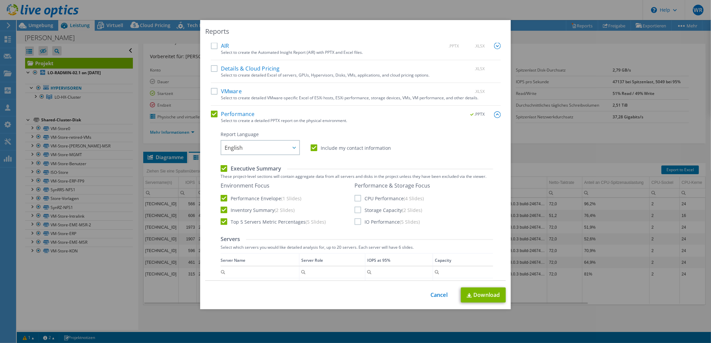
click at [364, 199] on label "CPU Performance (4 Slides)" at bounding box center [388, 198] width 69 height 7
click at [0, 0] on input "CPU Performance (4 Slides)" at bounding box center [0, 0] width 0 height 0
click at [355, 210] on label "Storage Capacity (2 Slides)" at bounding box center [388, 210] width 68 height 7
click at [0, 0] on input "Storage Capacity (2 Slides)" at bounding box center [0, 0] width 0 height 0
click at [355, 220] on label "IO Performance (5 Slides)" at bounding box center [386, 221] width 65 height 7
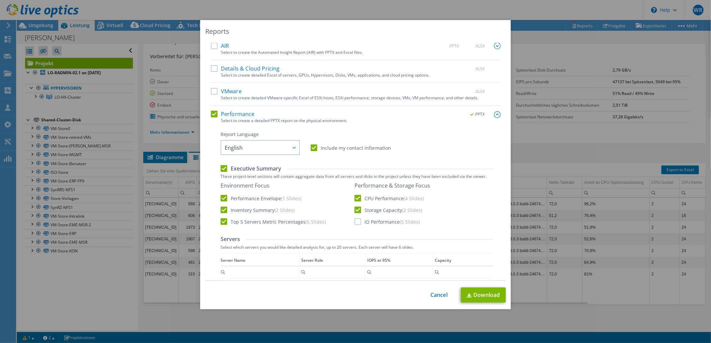
click at [0, 0] on input "IO Performance (5 Slides)" at bounding box center [0, 0] width 0 height 0
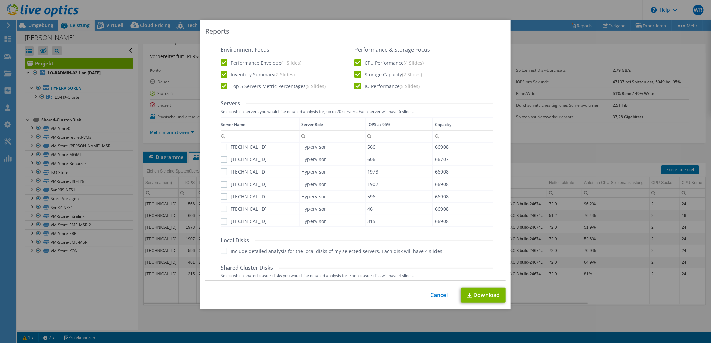
scroll to position [173, 0]
click at [220, 147] on label "[TECHNICAL_ID]" at bounding box center [243, 147] width 47 height 7
click at [0, 0] on input "[TECHNICAL_ID]" at bounding box center [0, 0] width 0 height 0
click at [220, 158] on label "[TECHNICAL_ID]" at bounding box center [243, 159] width 47 height 7
click at [0, 0] on input "[TECHNICAL_ID]" at bounding box center [0, 0] width 0 height 0
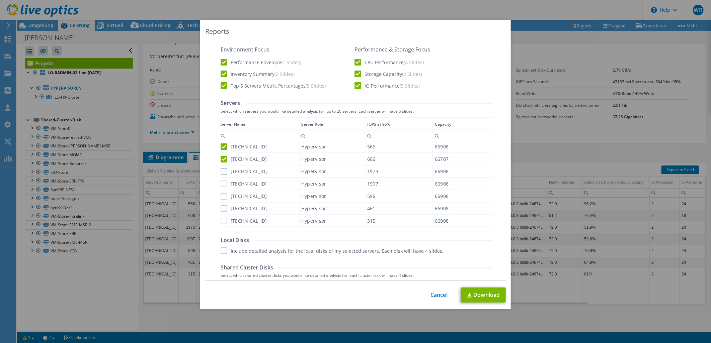
click at [221, 173] on label "[TECHNICAL_ID]" at bounding box center [243, 171] width 47 height 7
click at [0, 0] on input "[TECHNICAL_ID]" at bounding box center [0, 0] width 0 height 0
click at [220, 181] on label "[TECHNICAL_ID]" at bounding box center [243, 184] width 47 height 7
click at [0, 0] on input "[TECHNICAL_ID]" at bounding box center [0, 0] width 0 height 0
drag, startPoint x: 222, startPoint y: 192, endPoint x: 222, endPoint y: 202, distance: 10.4
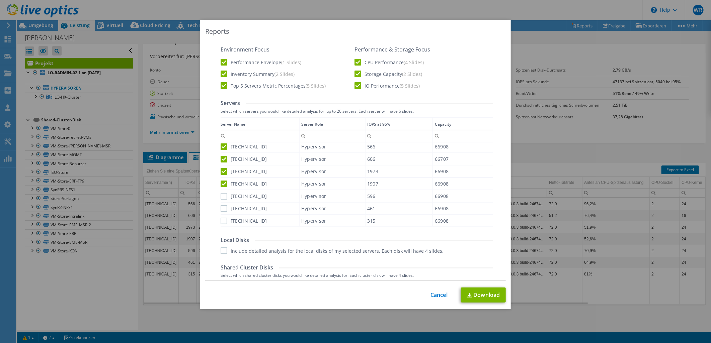
click at [222, 193] on label "[TECHNICAL_ID]" at bounding box center [243, 196] width 47 height 7
click at [0, 0] on input "[TECHNICAL_ID]" at bounding box center [0, 0] width 0 height 0
click at [223, 205] on label "[TECHNICAL_ID]" at bounding box center [243, 208] width 47 height 7
click at [0, 0] on input "[TECHNICAL_ID]" at bounding box center [0, 0] width 0 height 0
click at [222, 218] on label "[TECHNICAL_ID]" at bounding box center [243, 221] width 47 height 7
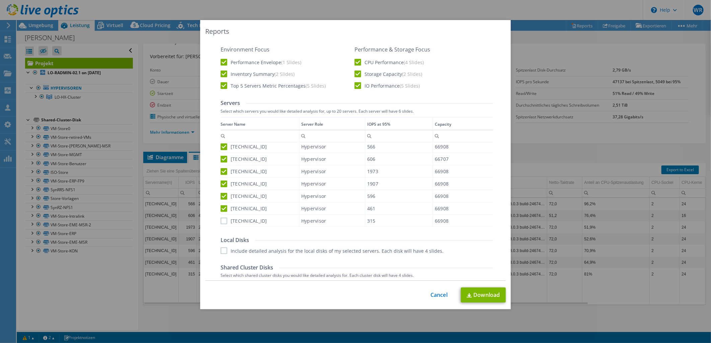
click at [0, 0] on input "[TECHNICAL_ID]" at bounding box center [0, 0] width 0 height 0
click at [222, 248] on label "Include detailed analysis for the local disks of my selected servers. Each disk…" at bounding box center [331, 251] width 223 height 7
click at [0, 0] on input "Include detailed analysis for the local disks of my selected servers. Each disk…" at bounding box center [0, 0] width 0 height 0
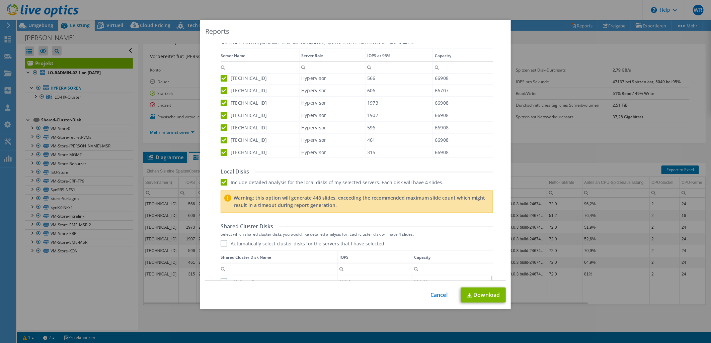
scroll to position [248, 0]
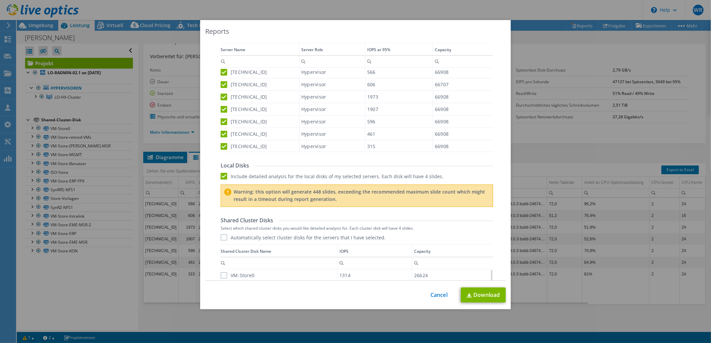
click at [220, 175] on label "Include detailed analysis for the local disks of my selected servers. Each disk…" at bounding box center [331, 176] width 223 height 7
click at [0, 0] on input "Include detailed analysis for the local disks of my selected servers. Each disk…" at bounding box center [0, 0] width 0 height 0
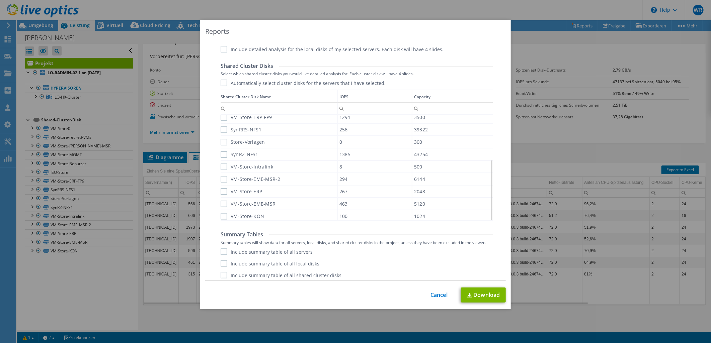
scroll to position [377, 0]
click at [478, 293] on link "Download" at bounding box center [483, 295] width 45 height 15
